Goal: Register for event/course

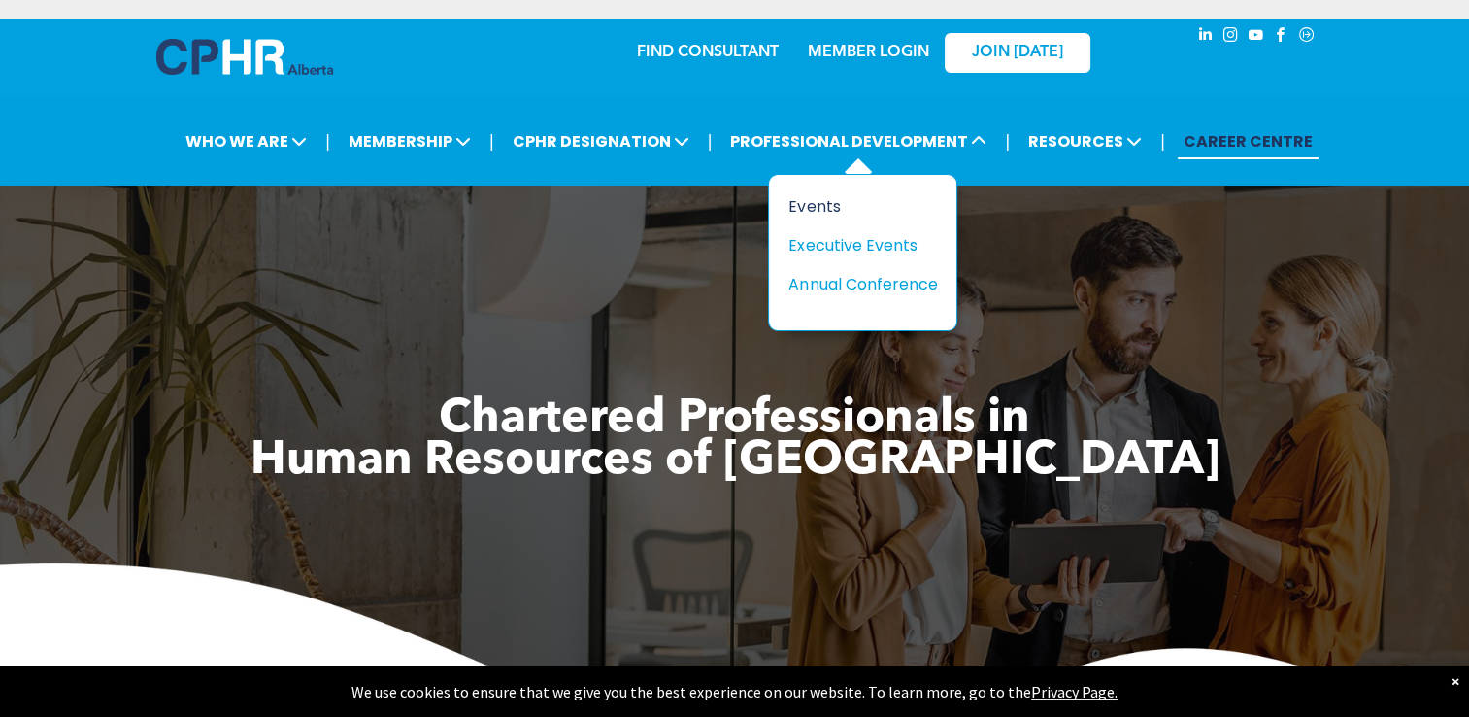
click at [814, 203] on div "Events" at bounding box center [855, 206] width 134 height 24
